Goal: Transaction & Acquisition: Download file/media

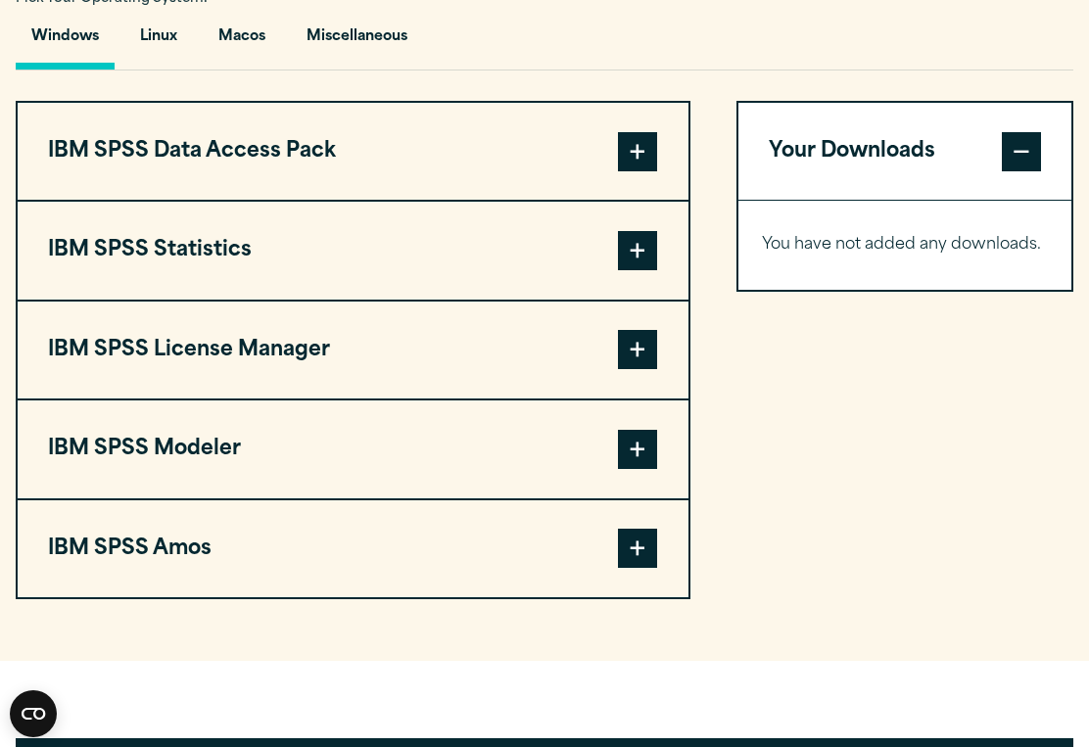
scroll to position [1489, 0]
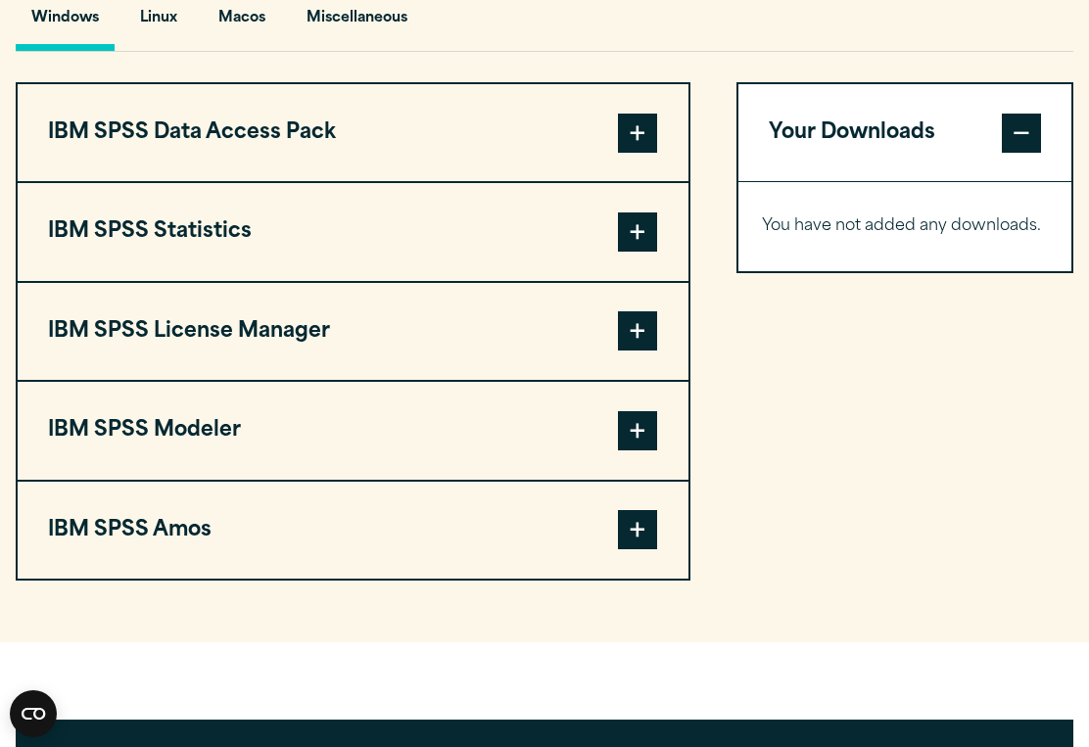
click at [583, 260] on button "IBM SPSS Statistics" at bounding box center [353, 231] width 671 height 97
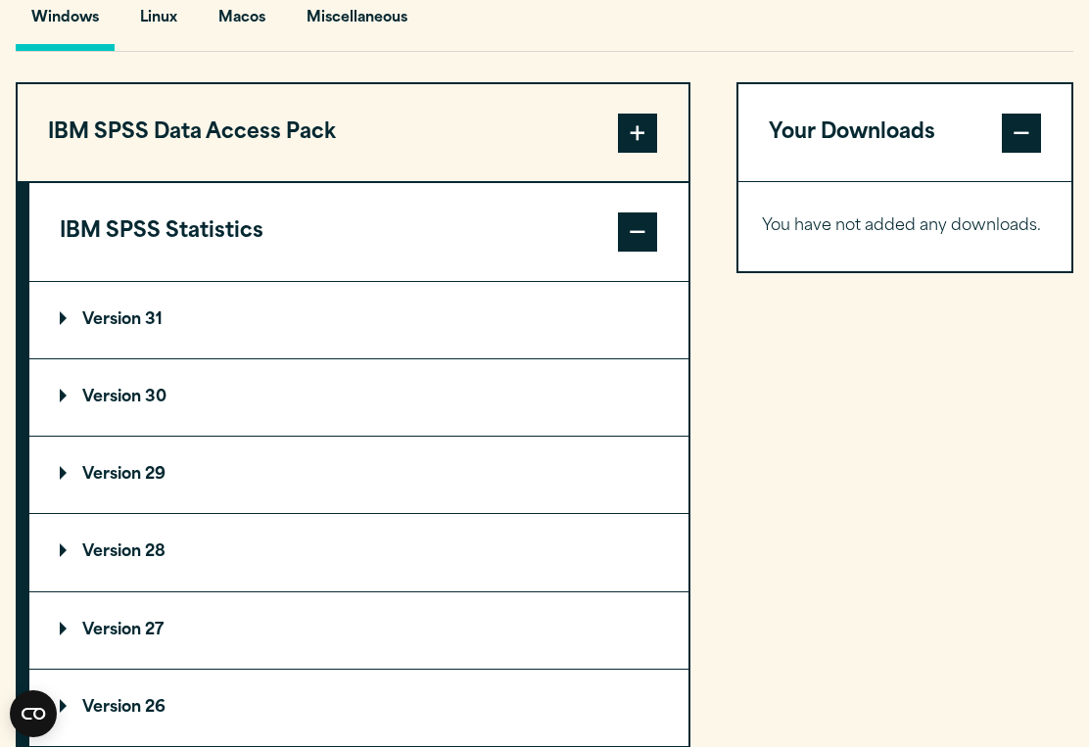
click at [272, 463] on summary "Version 29" at bounding box center [358, 475] width 659 height 76
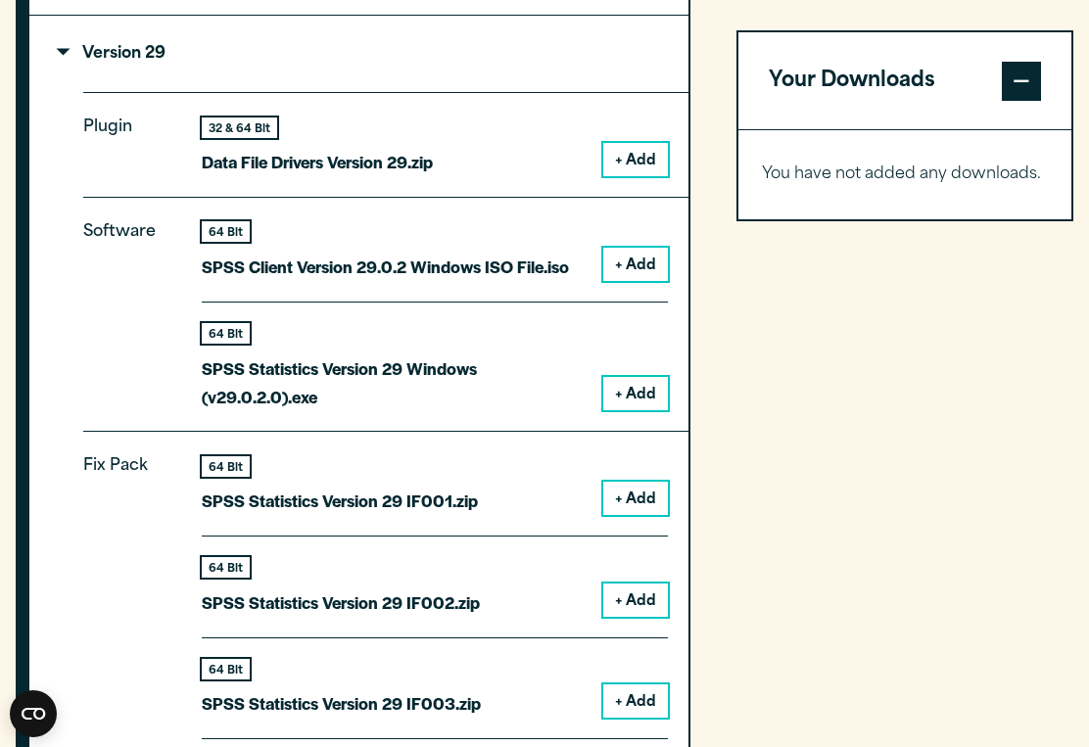
scroll to position [1905, 0]
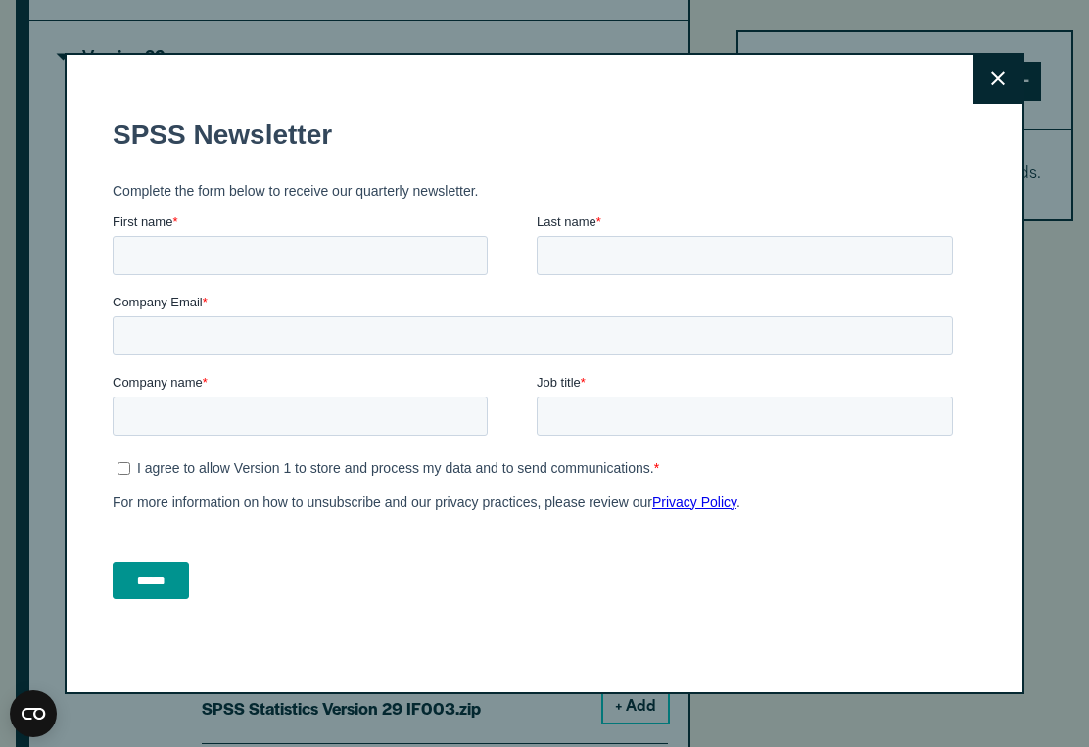
click at [1010, 77] on button "Close" at bounding box center [998, 79] width 49 height 49
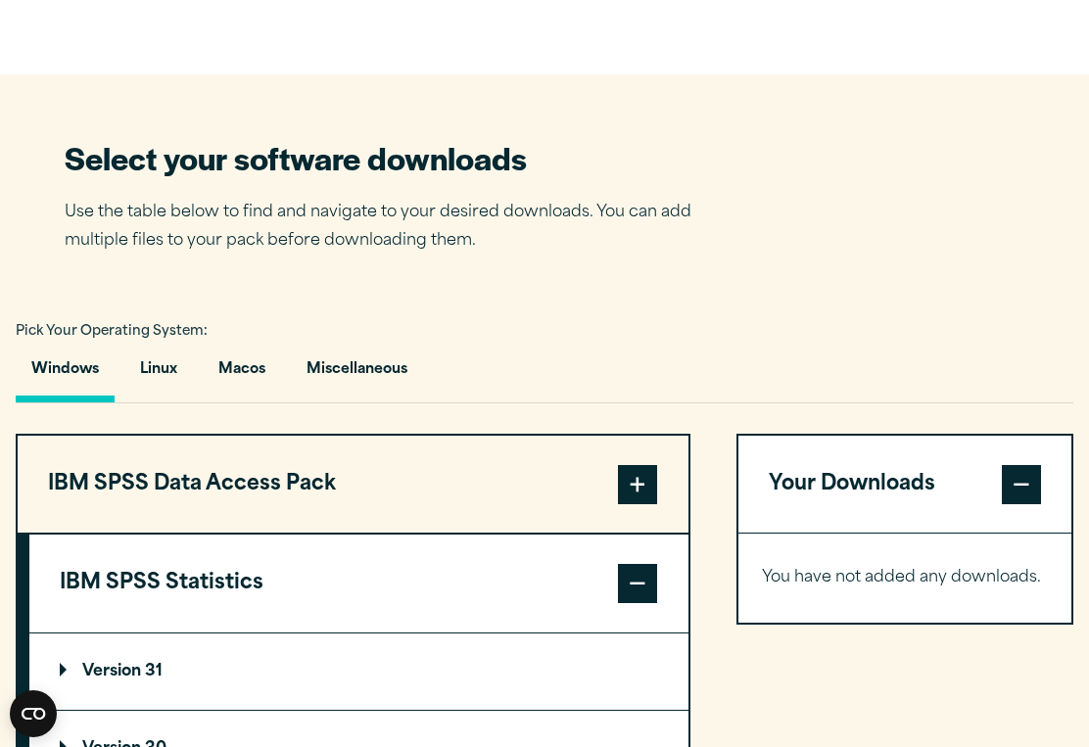
scroll to position [1163, 0]
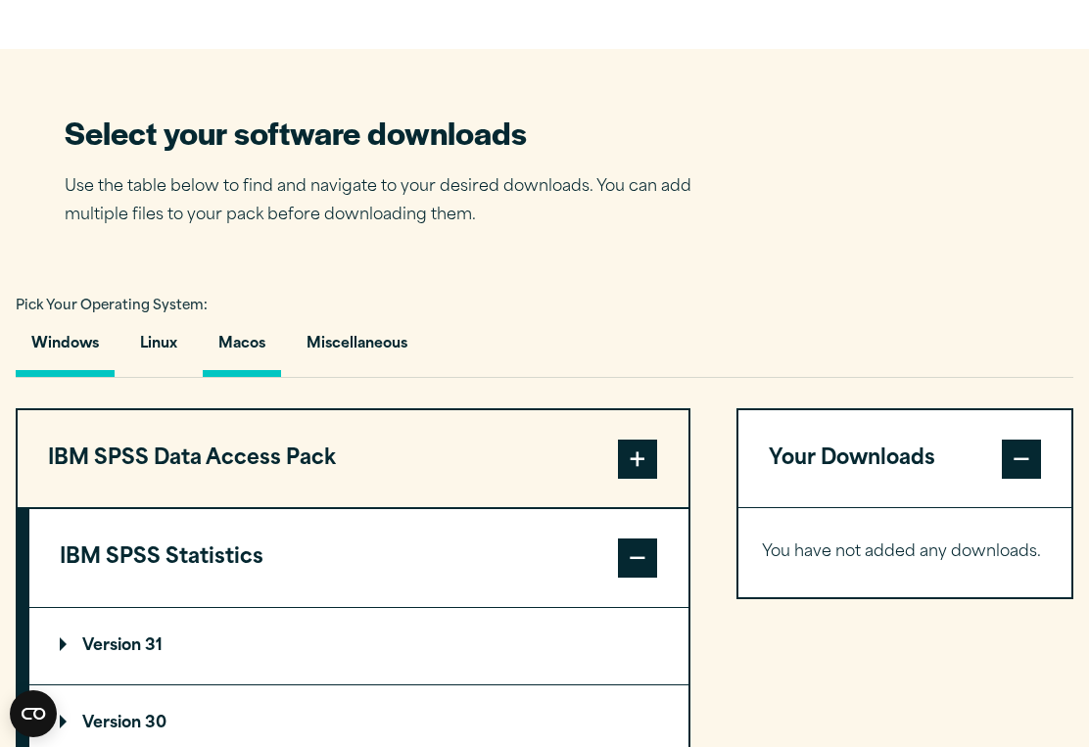
click at [246, 340] on button "Macos" at bounding box center [242, 349] width 78 height 56
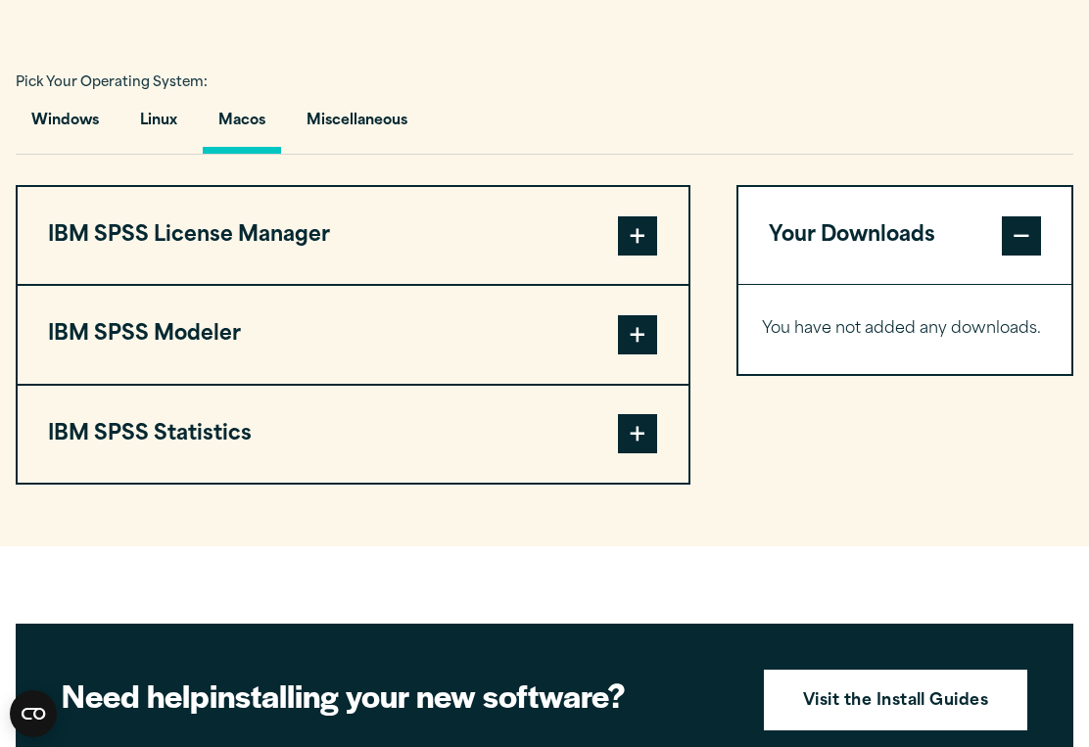
scroll to position [1451, 0]
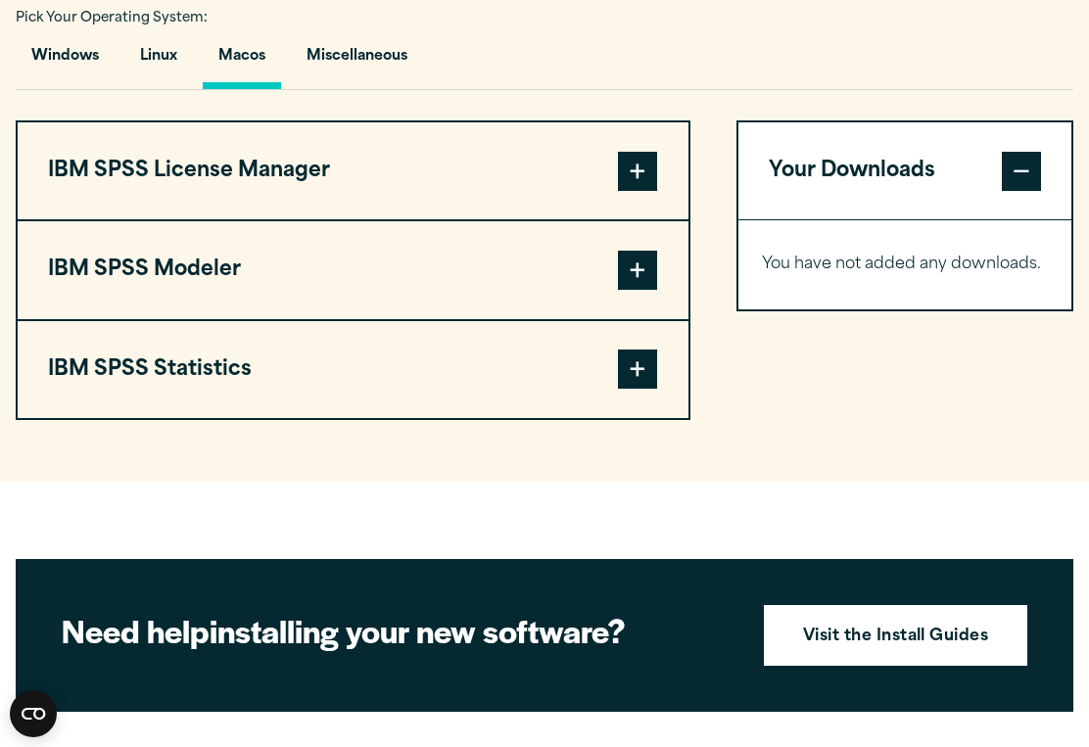
click at [645, 372] on span at bounding box center [637, 369] width 39 height 39
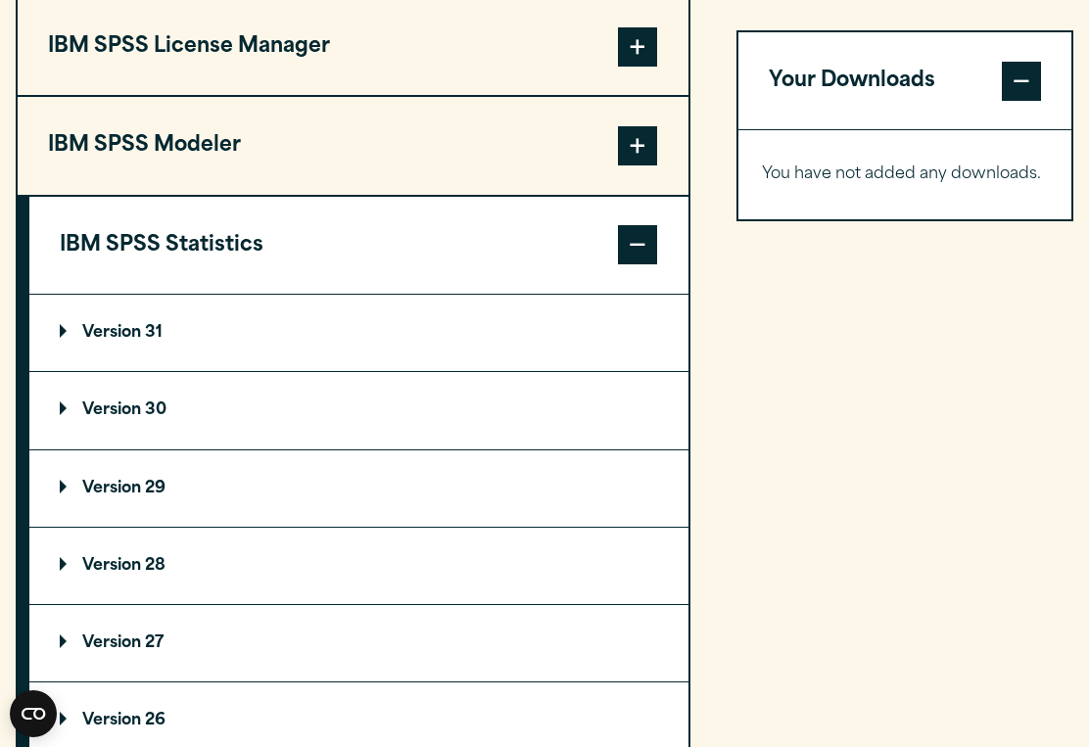
scroll to position [1576, 0]
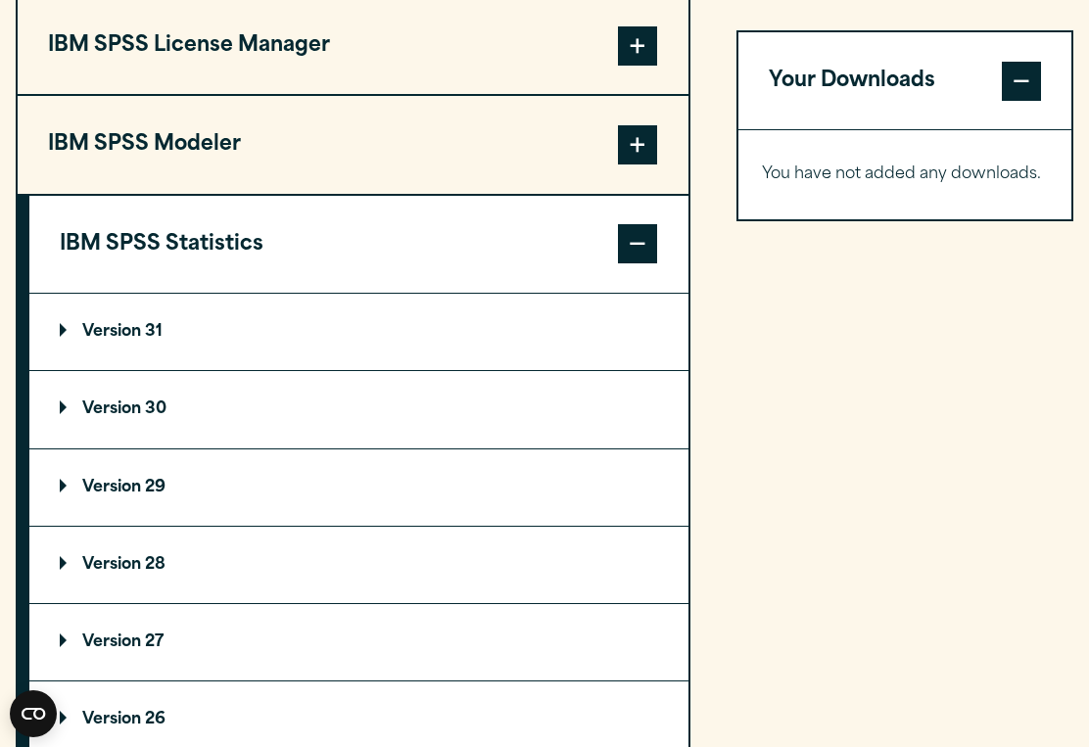
click at [158, 509] on summary "Version 29" at bounding box center [358, 488] width 659 height 76
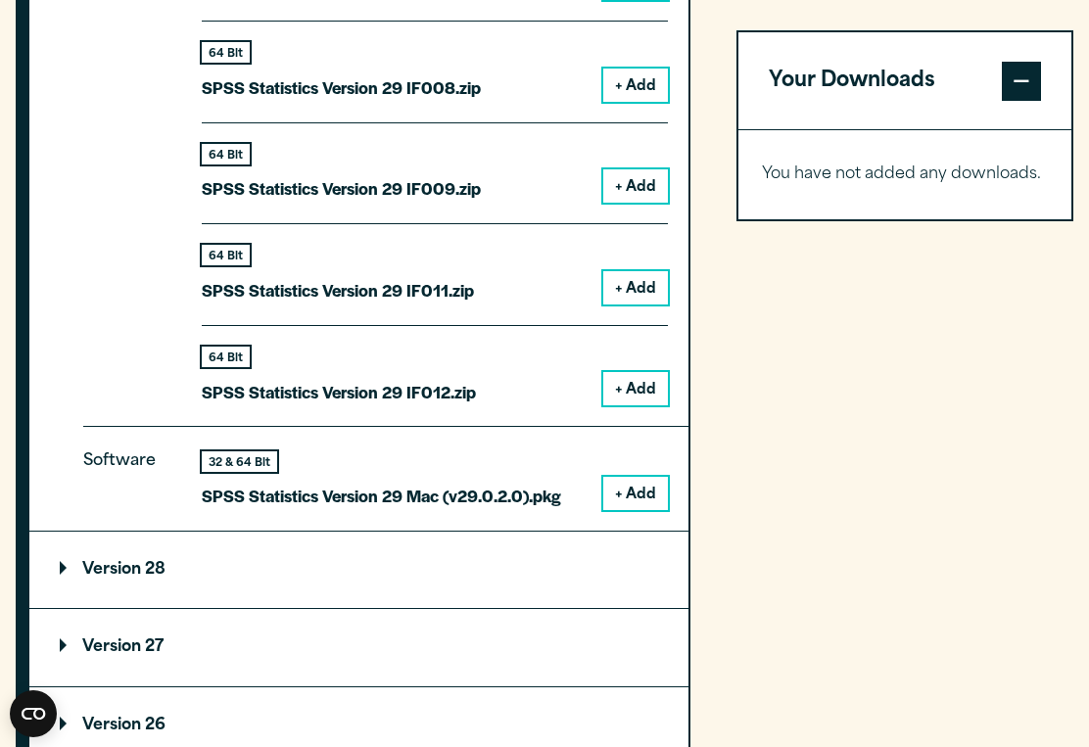
scroll to position [2593, 0]
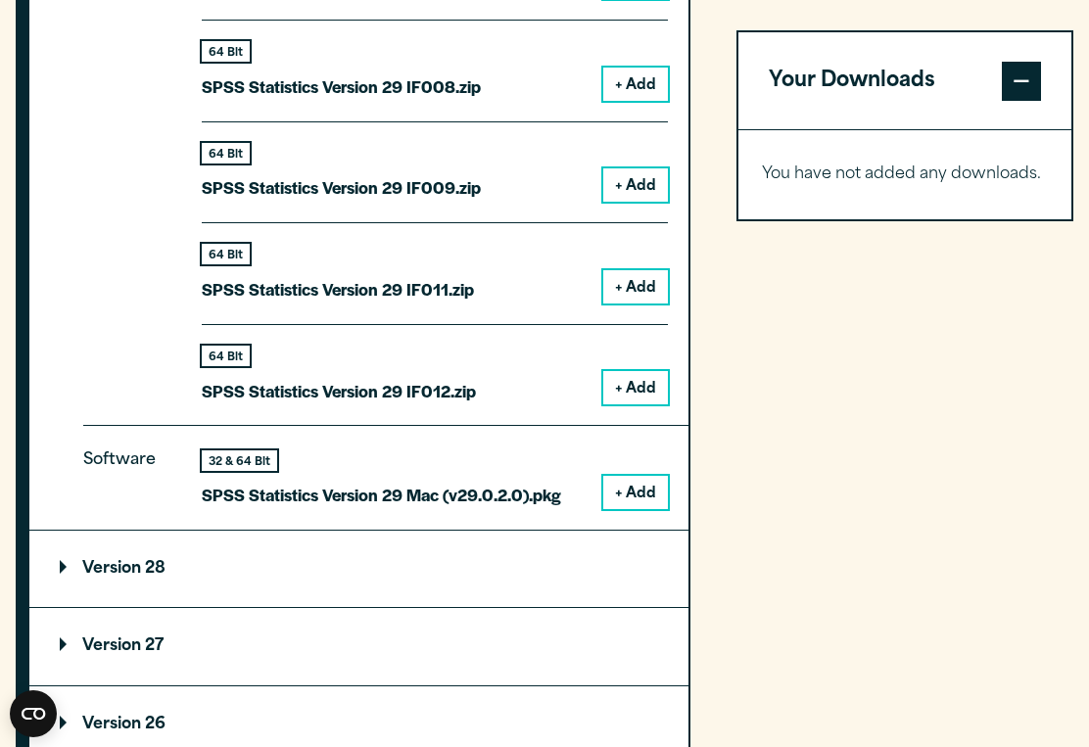
click at [625, 491] on button "+ Add" at bounding box center [635, 492] width 65 height 33
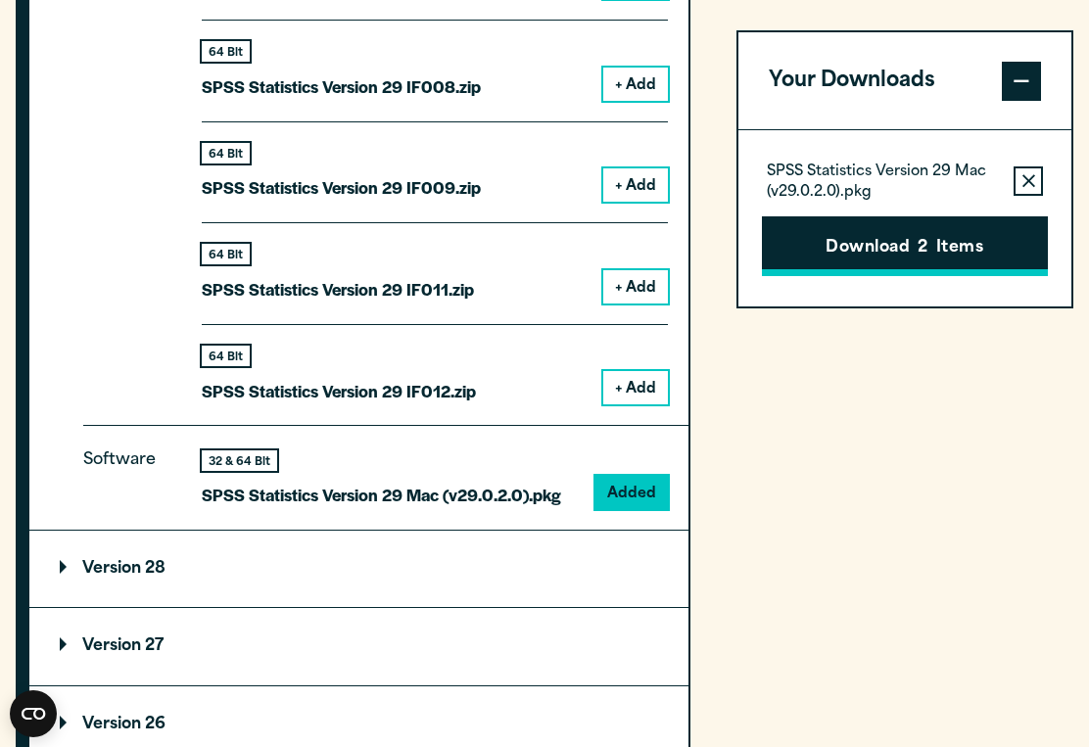
click at [906, 243] on button "Download 2 Items" at bounding box center [905, 246] width 286 height 61
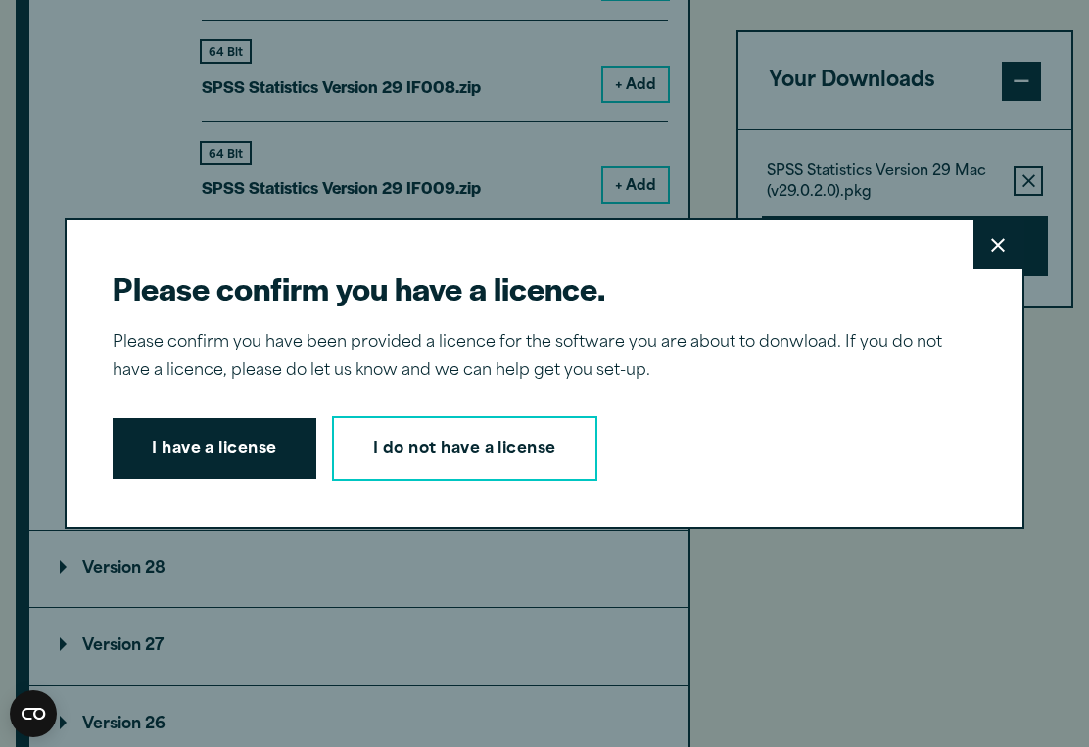
click at [476, 484] on div "Please confirm you have a licence. Close Please confirm you have been provided …" at bounding box center [545, 373] width 960 height 310
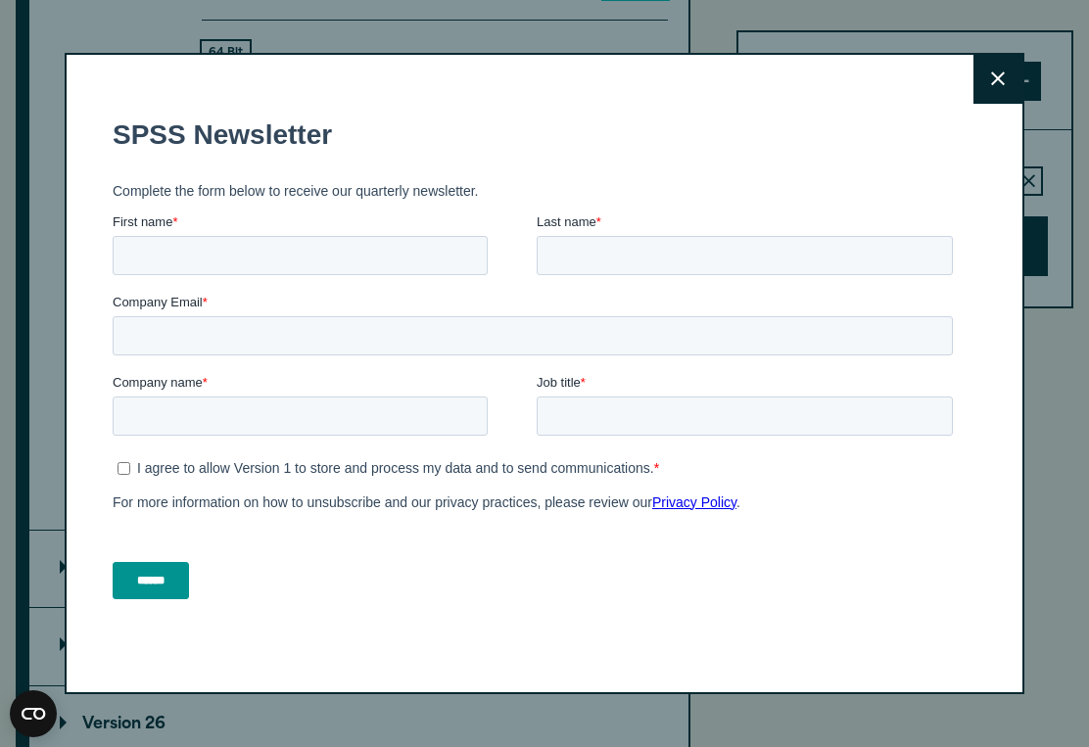
click at [1008, 74] on button "Close" at bounding box center [998, 79] width 49 height 49
